Goal: Information Seeking & Learning: Find specific fact

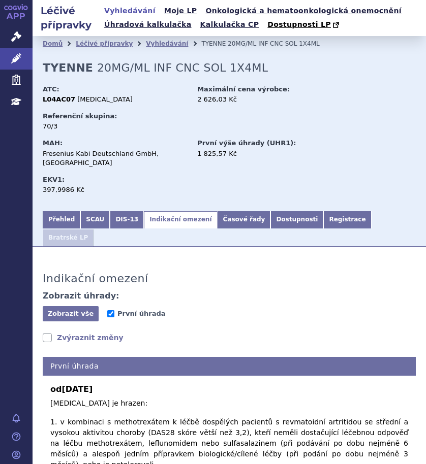
scroll to position [208, 0]
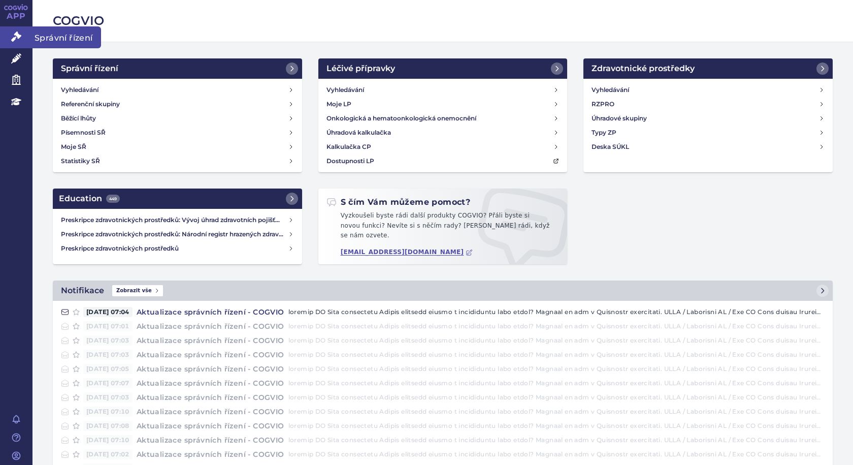
click at [39, 36] on span "Správní řízení" at bounding box center [67, 36] width 69 height 21
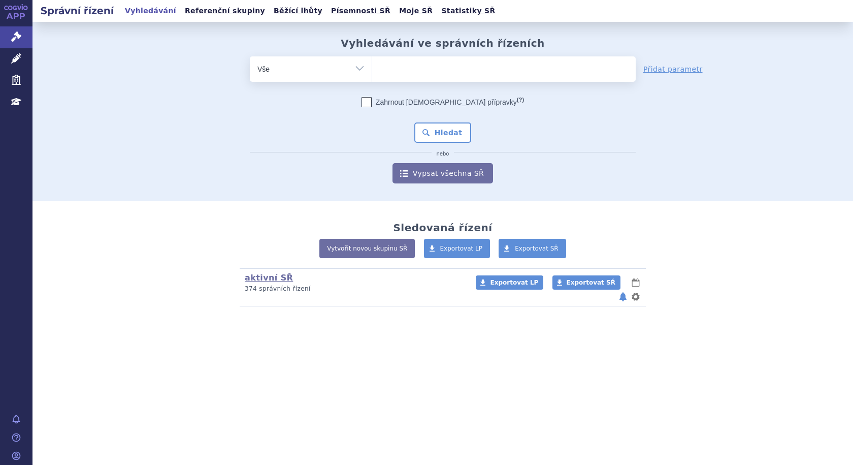
click at [421, 69] on ul at bounding box center [504, 66] width 264 height 21
click at [372, 69] on select at bounding box center [372, 68] width 1 height 25
type input "st"
type input "sto"
type input "stobo"
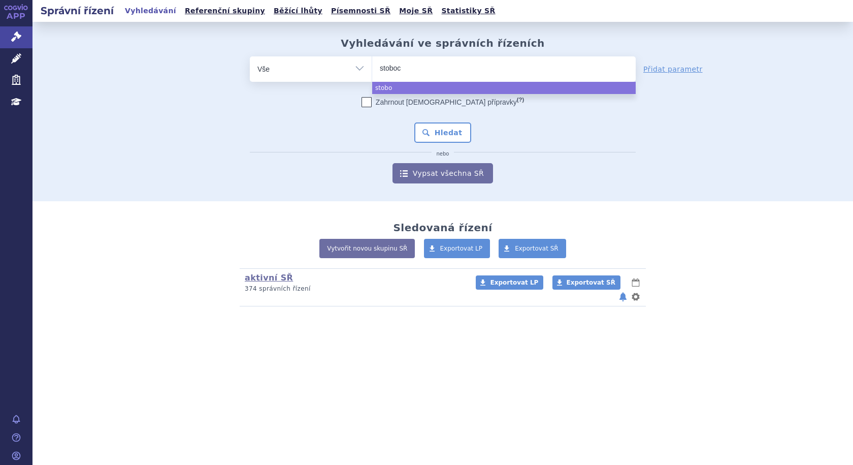
type input "stobocl"
type input "stoboclo"
select select "stoboclo"
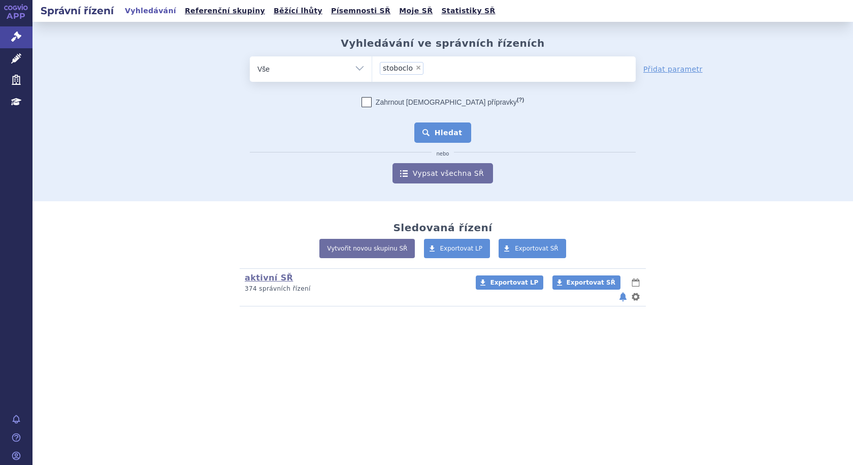
click at [458, 135] on button "Hledat" at bounding box center [442, 132] width 57 height 20
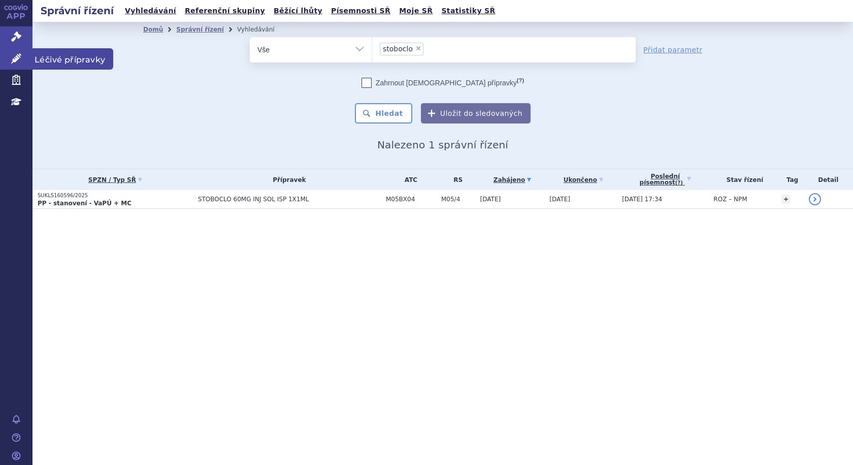
click at [74, 56] on span "Léčivé přípravky" at bounding box center [73, 58] width 81 height 21
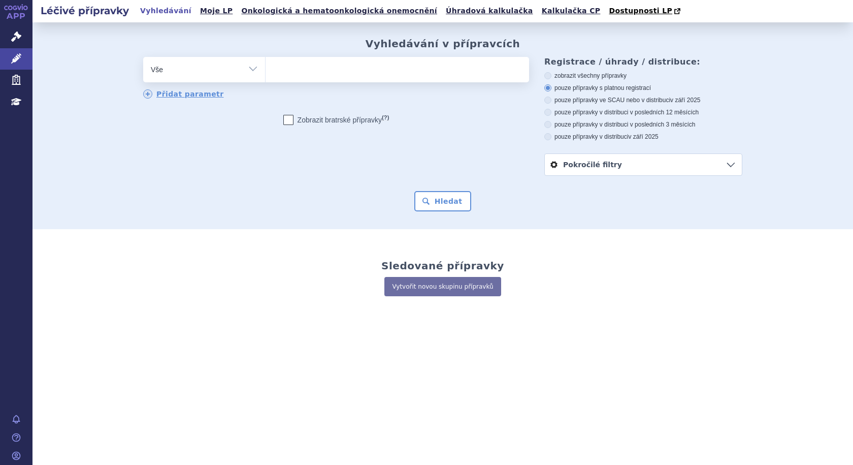
click at [385, 73] on ul at bounding box center [398, 67] width 264 height 21
click at [266, 73] on select at bounding box center [265, 68] width 1 height 25
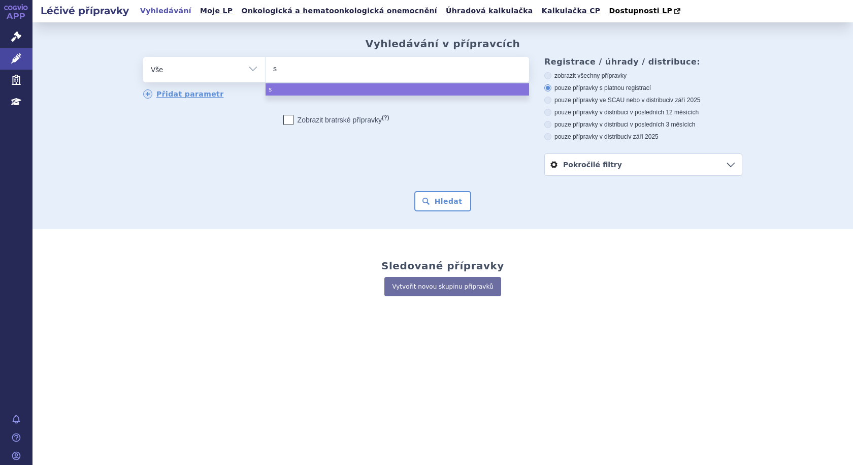
type input "st"
type input "sto"
type input "stob"
type input "stobo"
type input "stoboc"
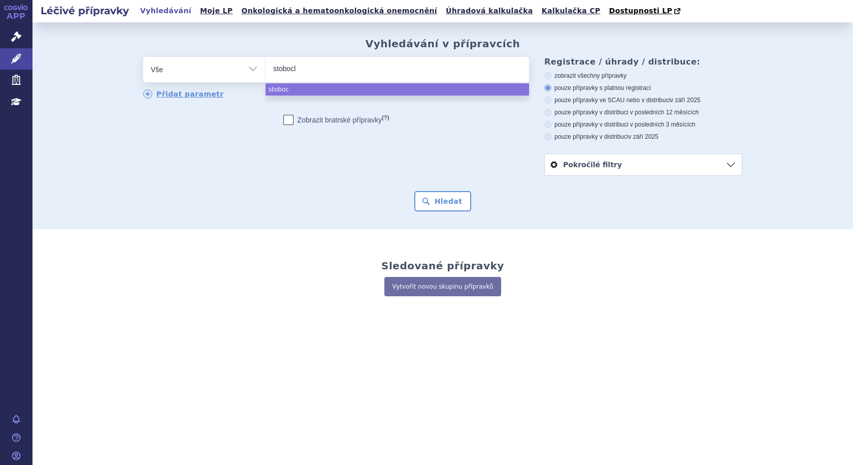
type input "stoboclo"
select select "stoboclo"
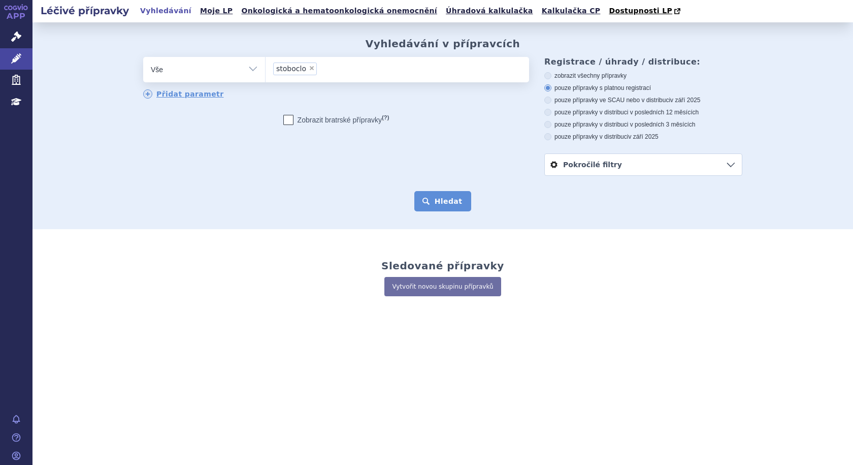
click at [447, 208] on button "Hledat" at bounding box center [442, 201] width 57 height 20
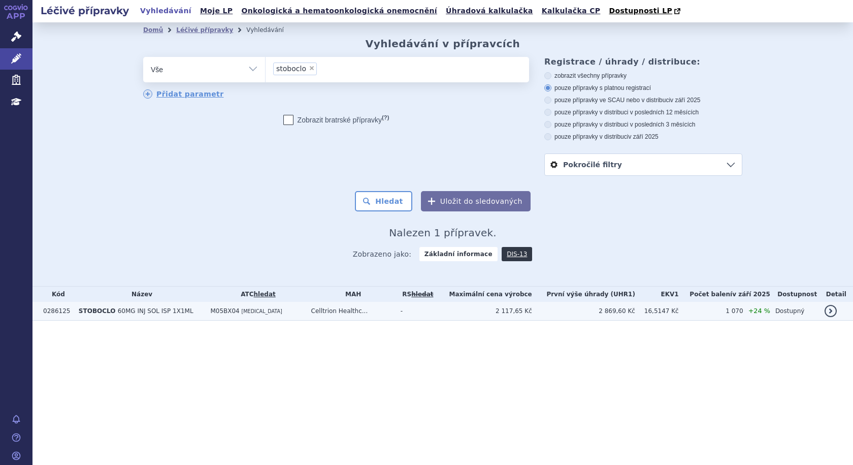
click at [284, 310] on td "M05BX04 [MEDICAL_DATA]" at bounding box center [255, 311] width 101 height 19
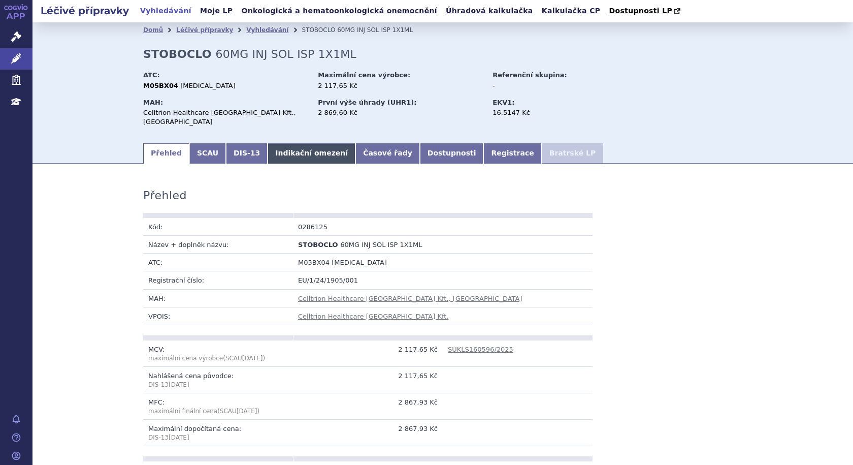
click at [287, 143] on link "Indikační omezení" at bounding box center [312, 153] width 88 height 20
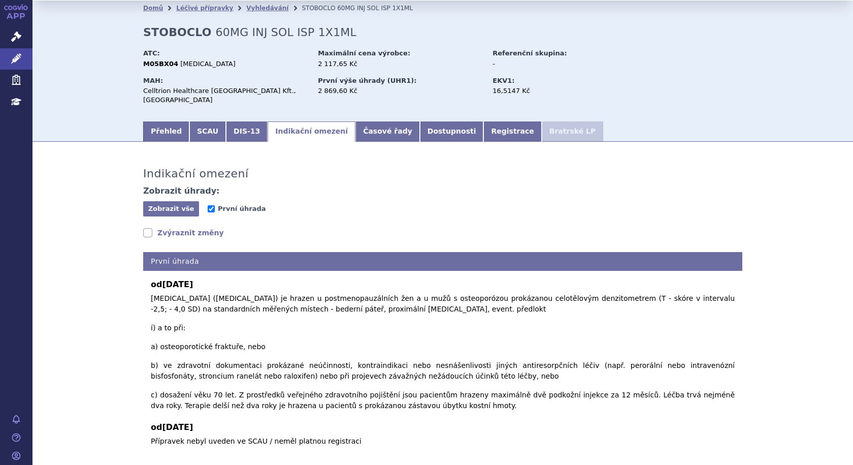
scroll to position [34, 0]
